Goal: Information Seeking & Learning: Understand process/instructions

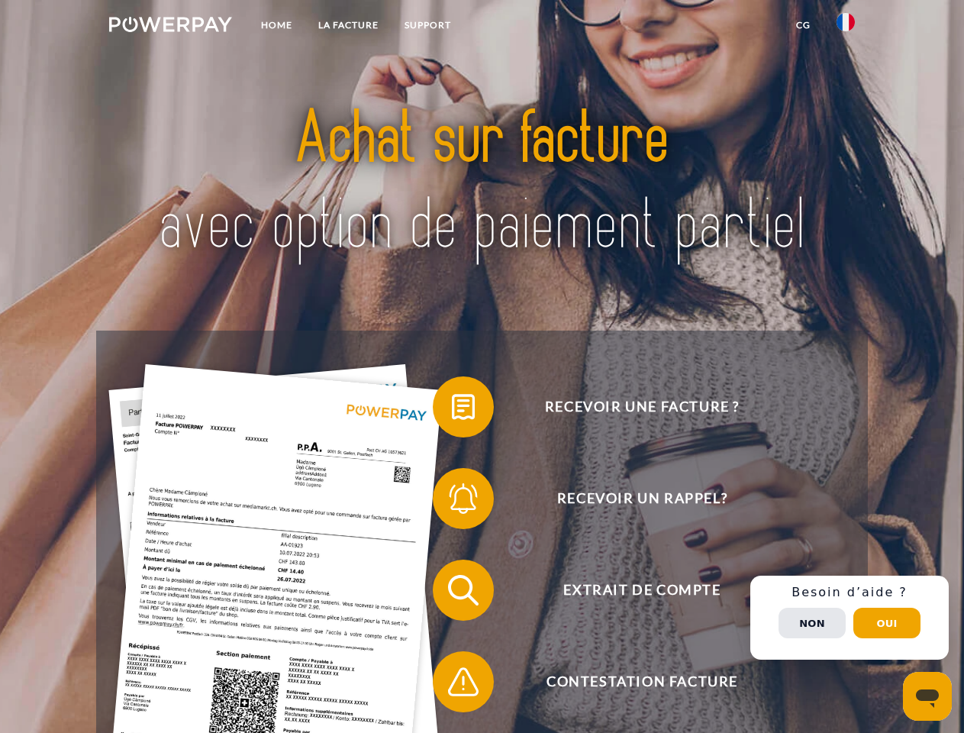
click at [170, 27] on img at bounding box center [170, 24] width 123 height 15
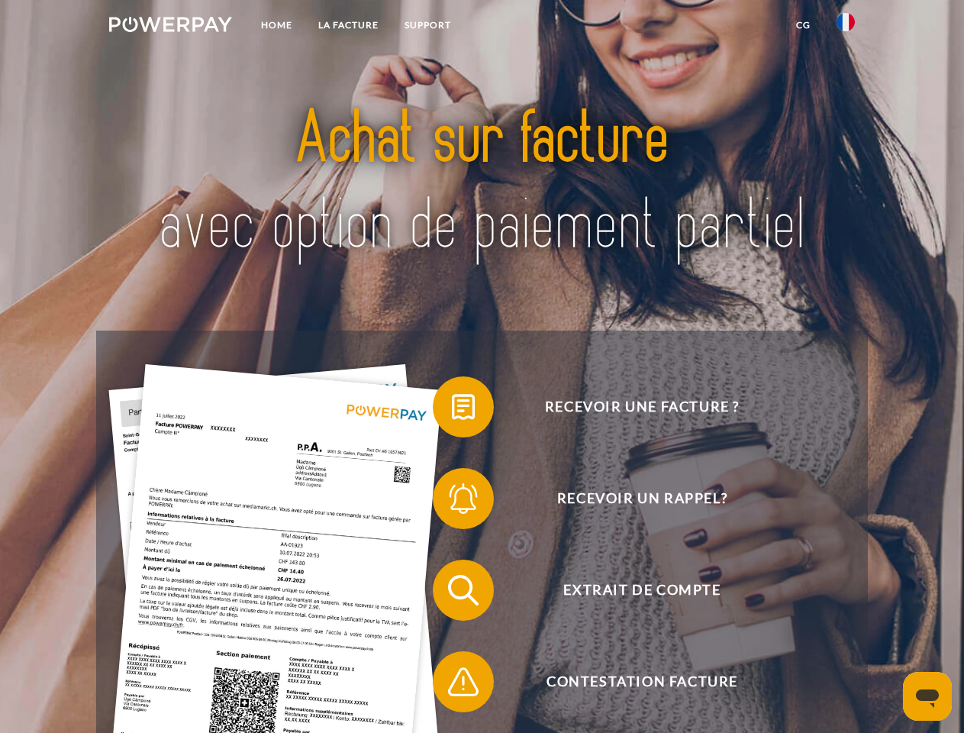
click at [846, 27] on img at bounding box center [845, 22] width 18 height 18
click at [803, 25] on link "CG" at bounding box center [803, 24] width 40 height 27
click at [452, 410] on span at bounding box center [440, 407] width 76 height 76
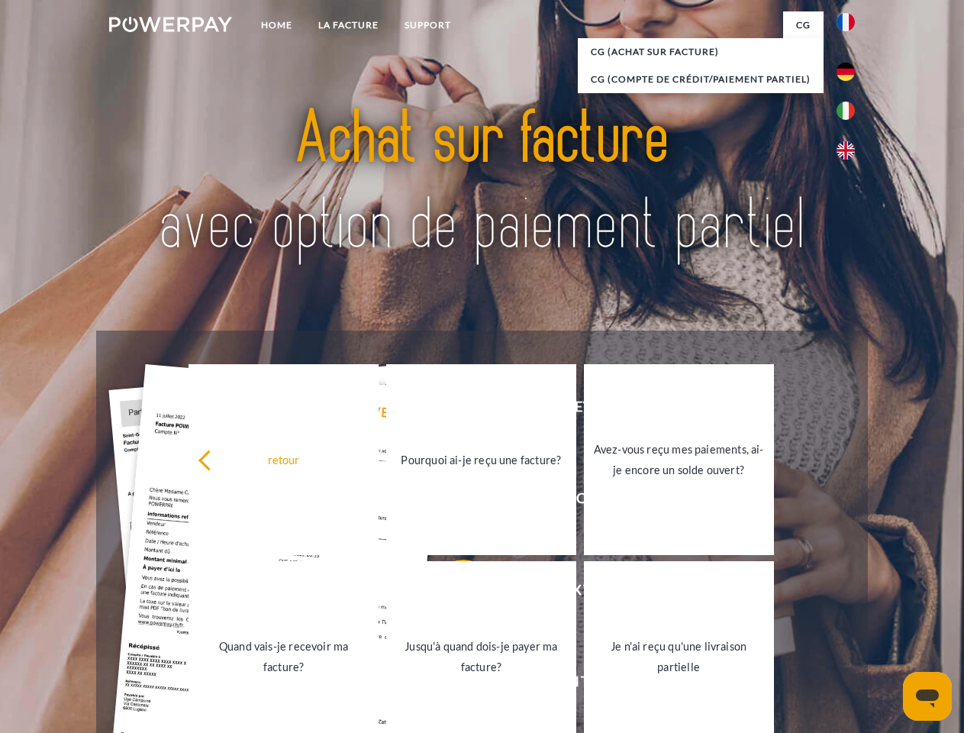
click at [452, 501] on link "Pourquoi ai-je reçu une facture?" at bounding box center [481, 459] width 190 height 191
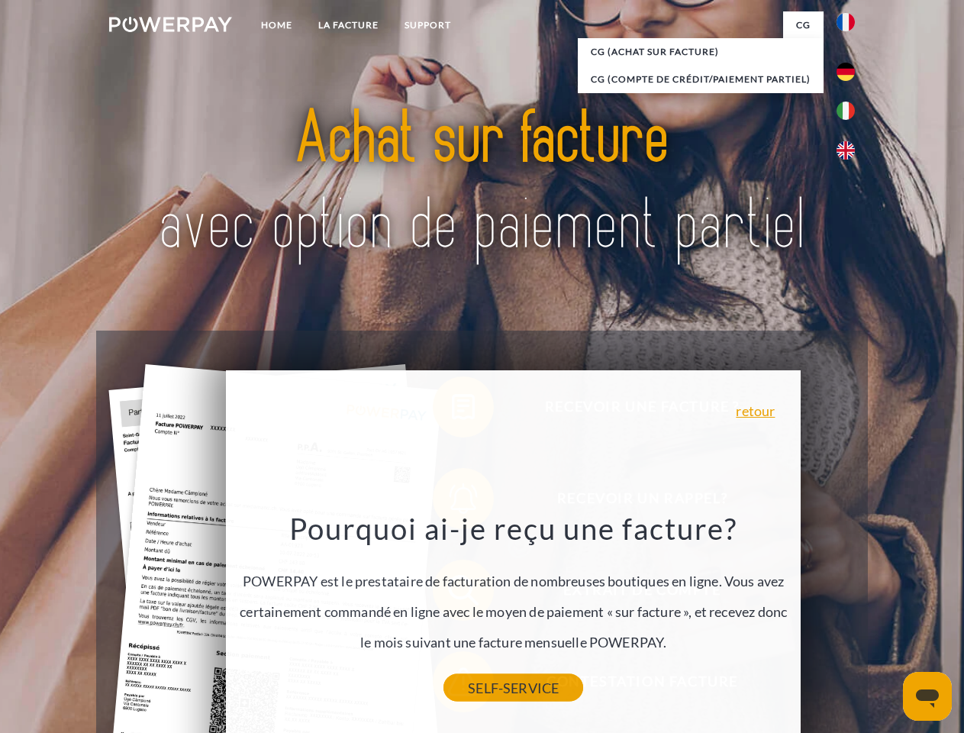
click at [452, 685] on link "SELF-SERVICE" at bounding box center [513, 687] width 140 height 27
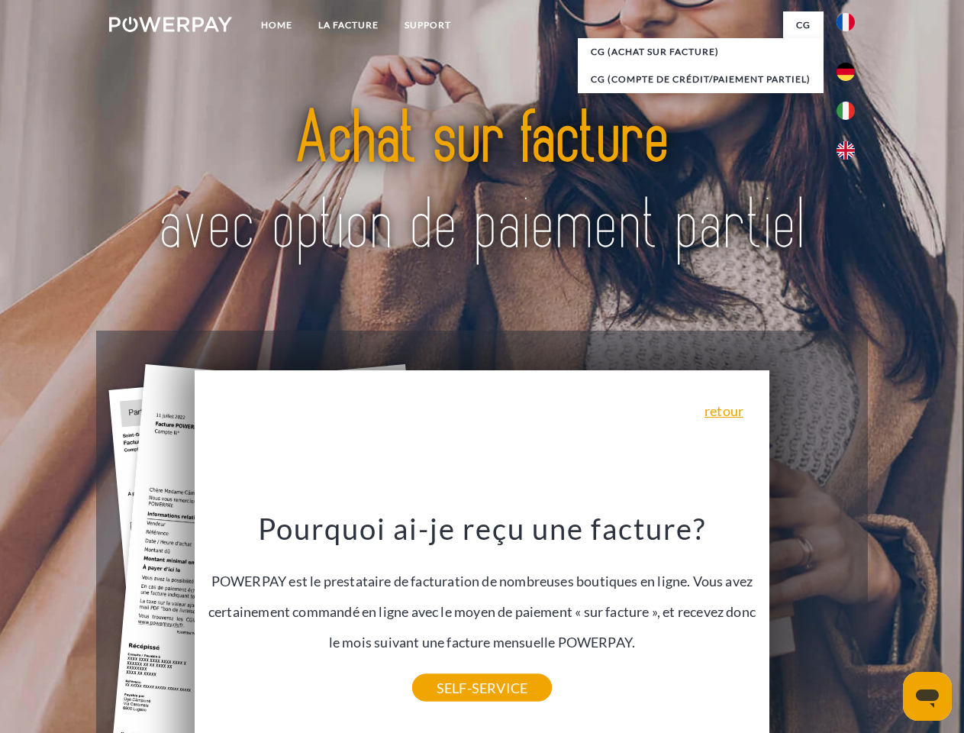
click at [849, 617] on div "Recevoir une facture ? Recevoir un rappel? Extrait de compte retour" at bounding box center [481, 635] width 771 height 611
click at [812, 620] on span "Extrait de compte" at bounding box center [642, 589] width 374 height 61
click at [887, 623] on header "Home LA FACTURE Support" at bounding box center [482, 527] width 964 height 1054
